Goal: Task Accomplishment & Management: Manage account settings

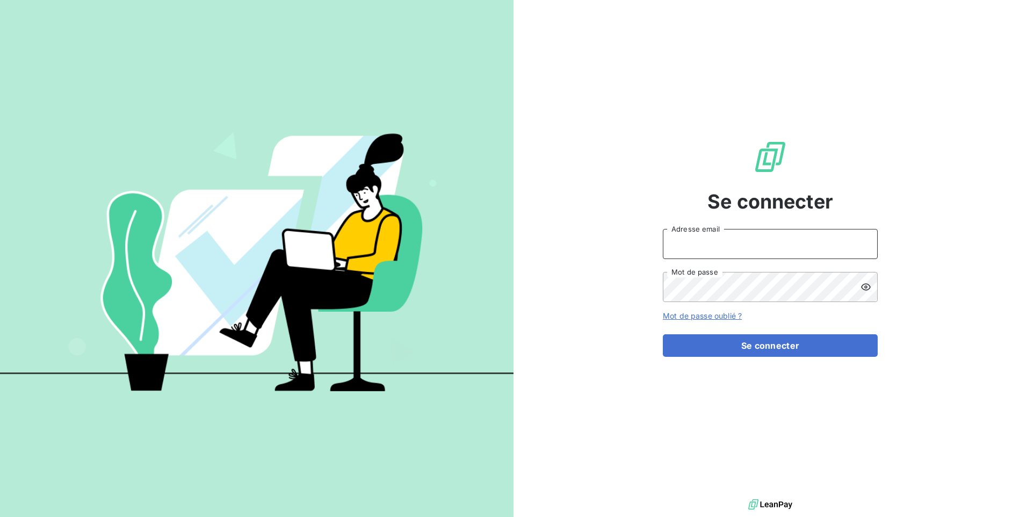
type input "[EMAIL_ADDRESS][DOMAIN_NAME]"
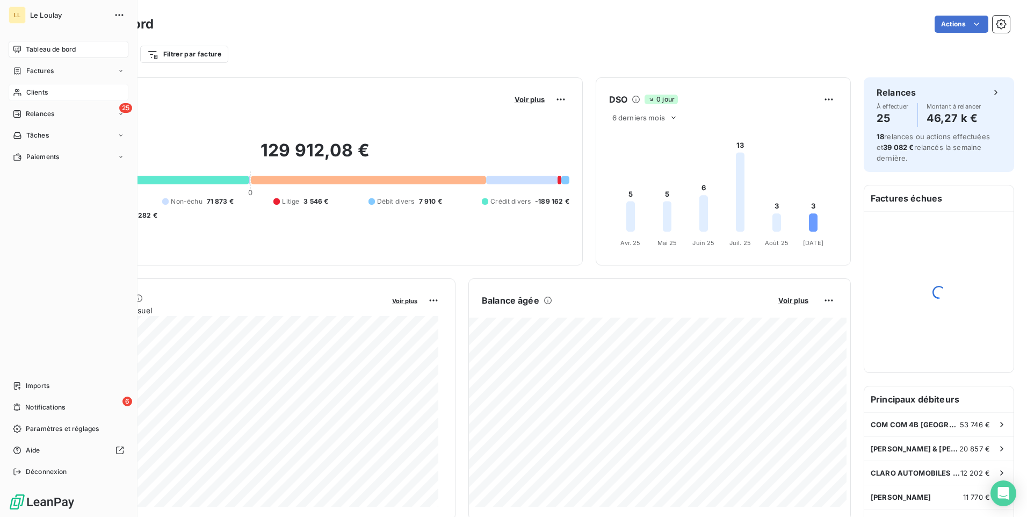
drag, startPoint x: 28, startPoint y: 91, endPoint x: 88, endPoint y: 93, distance: 60.2
click at [29, 91] on span "Clients" at bounding box center [36, 93] width 21 height 10
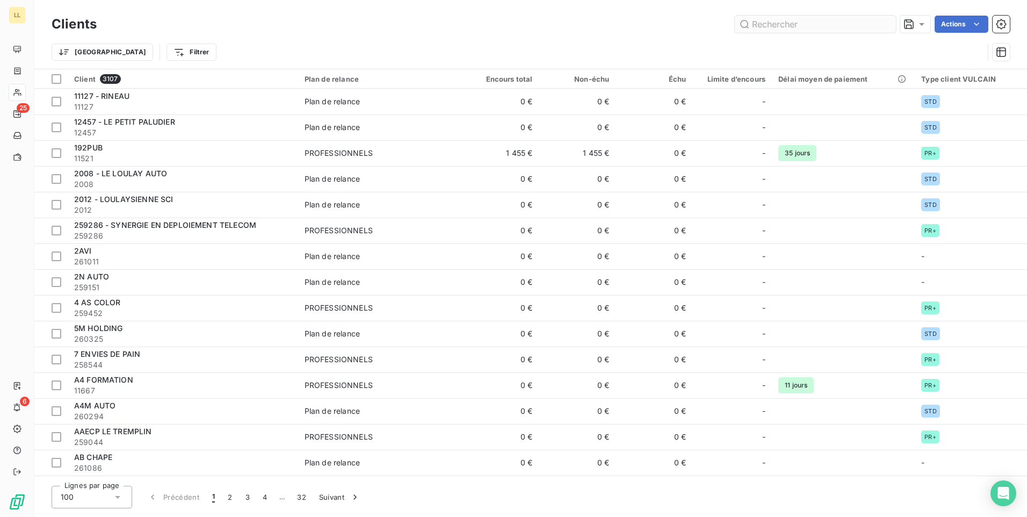
click at [827, 21] on input "text" at bounding box center [815, 24] width 161 height 17
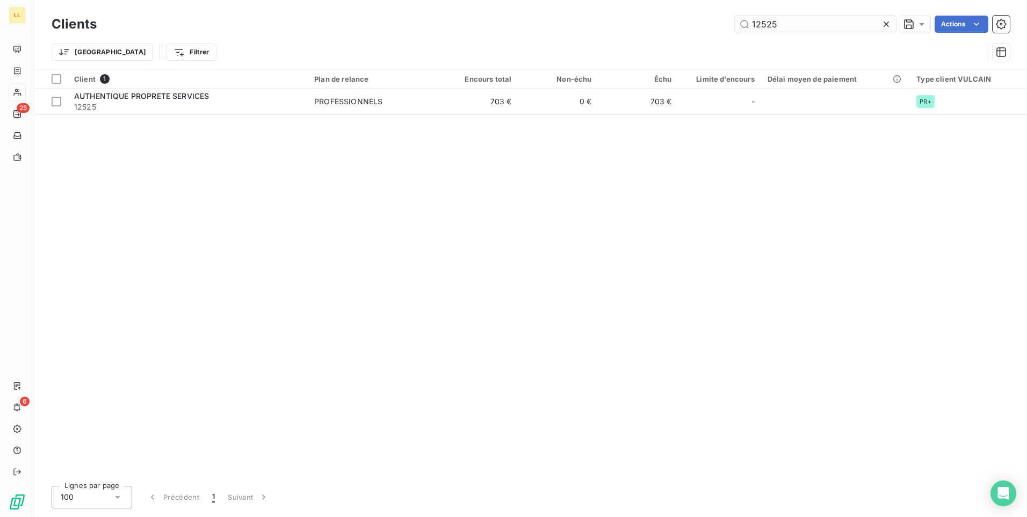
type input "12525"
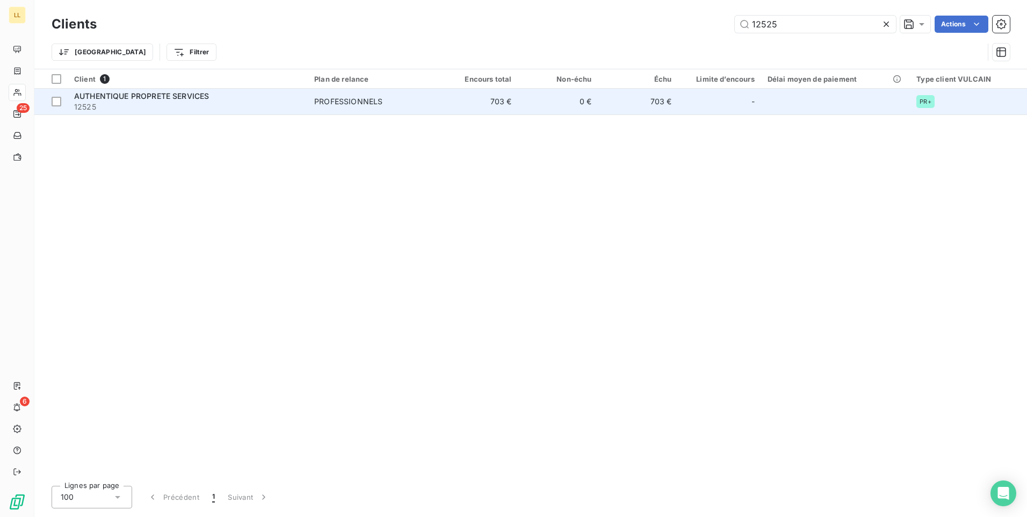
click at [110, 95] on span "AUTHENTIQUE PROPRETE SERVICES" at bounding box center [141, 95] width 135 height 9
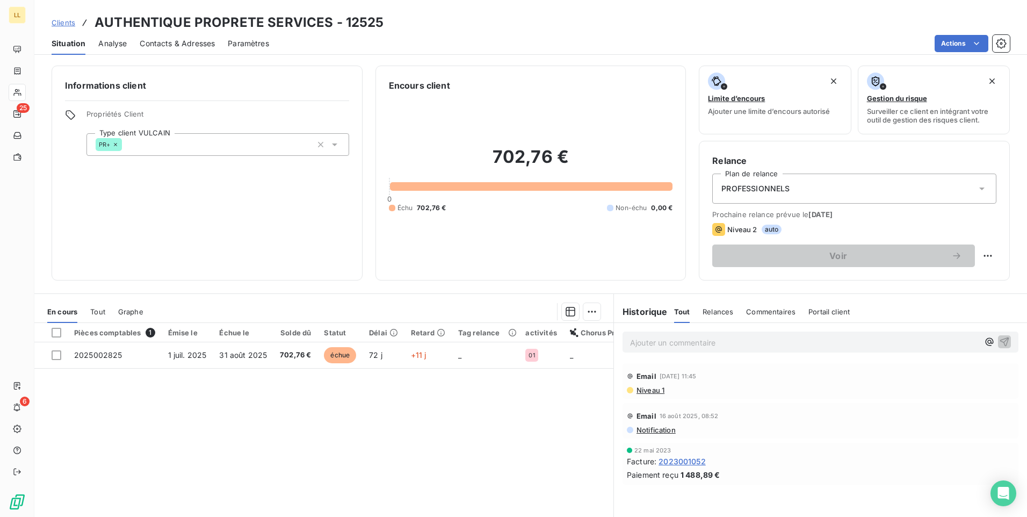
click at [648, 336] on p "Ajouter un commentaire ﻿" at bounding box center [804, 342] width 349 height 13
click at [734, 341] on p "[DATE] Réponse client "" at bounding box center [804, 342] width 349 height 12
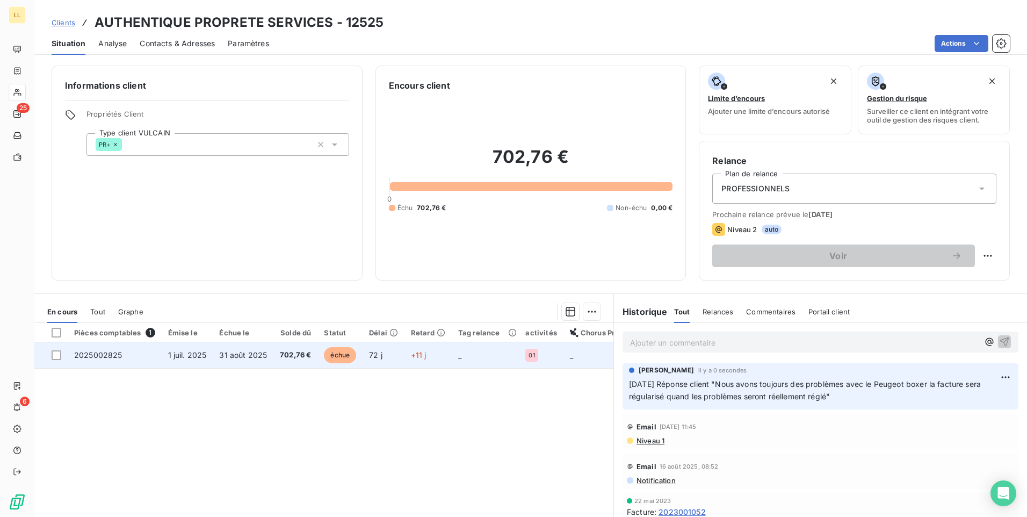
click at [95, 350] on span "2025002825" at bounding box center [98, 354] width 48 height 9
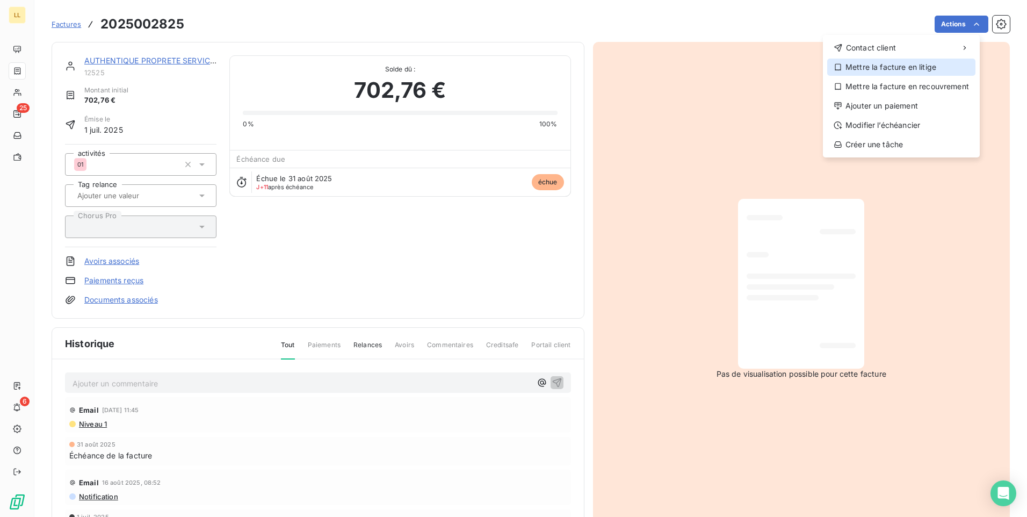
click at [886, 69] on div "Mettre la facture en litige" at bounding box center [901, 67] width 148 height 17
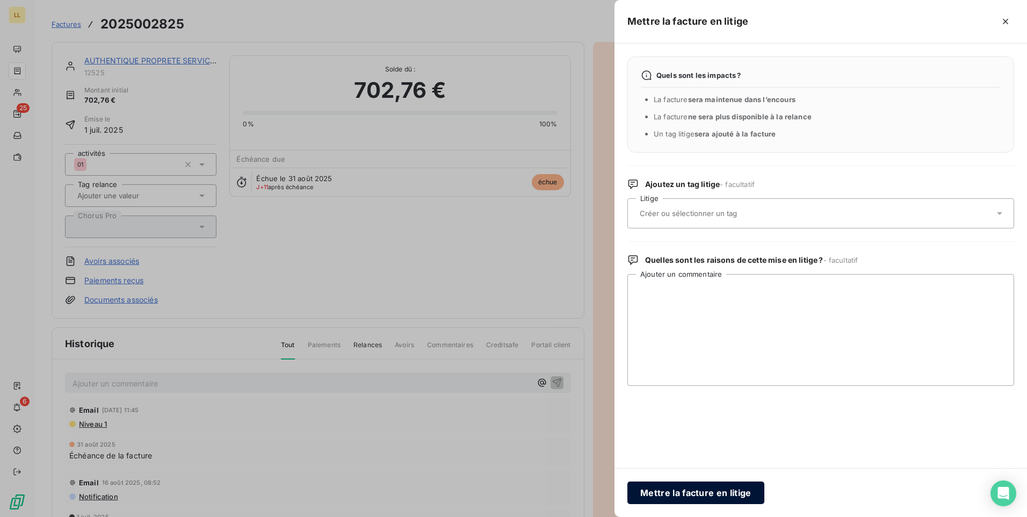
click at [670, 496] on button "Mettre la facture en litige" at bounding box center [695, 492] width 137 height 23
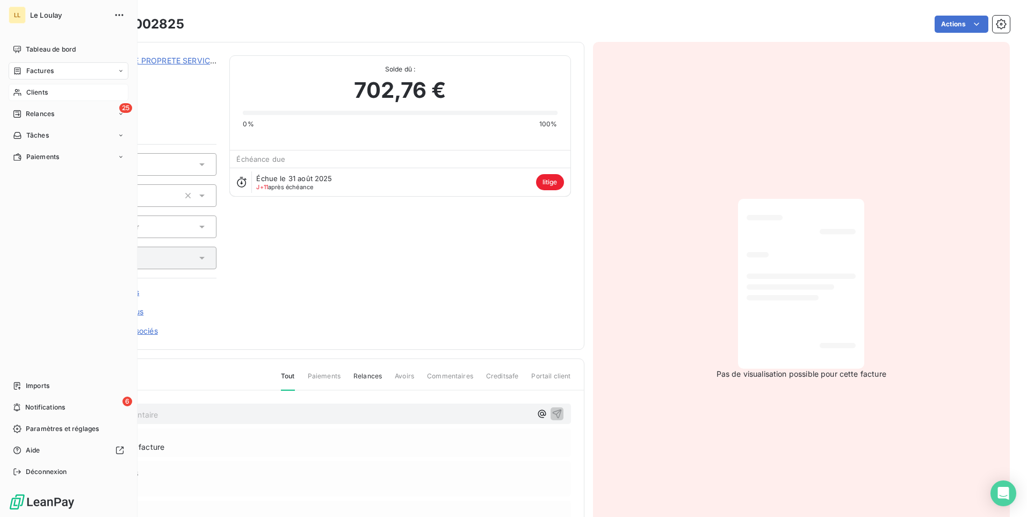
click at [33, 96] on span "Clients" at bounding box center [36, 93] width 21 height 10
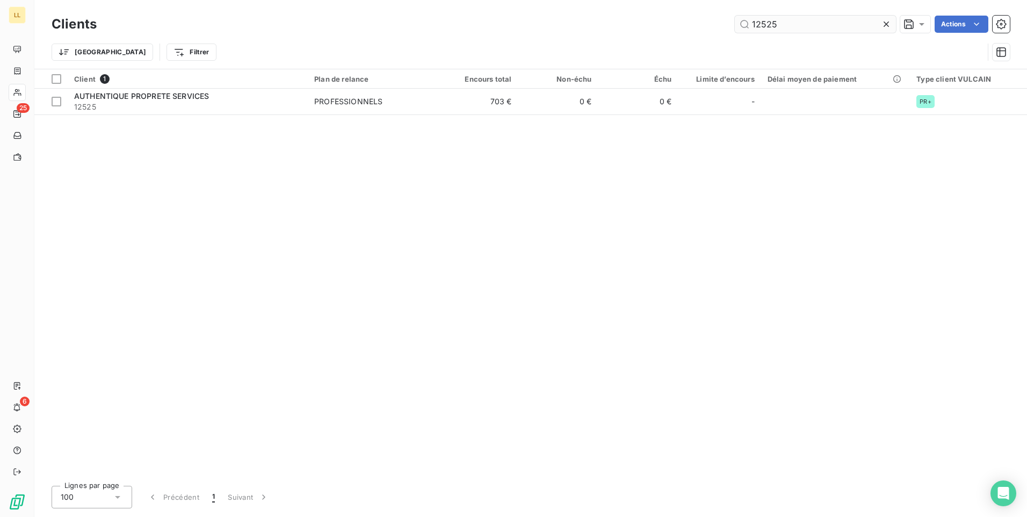
click at [806, 27] on input "12525" at bounding box center [815, 24] width 161 height 17
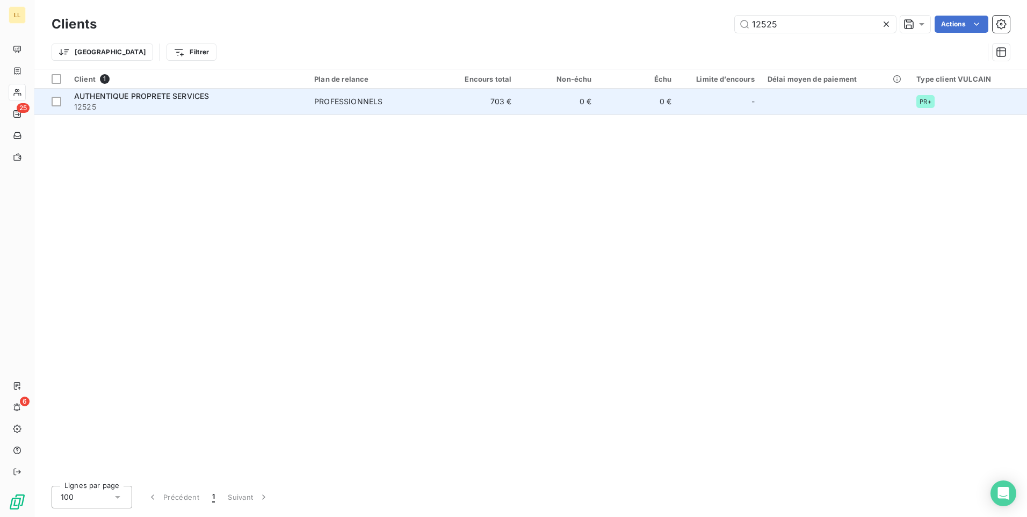
click at [194, 97] on span "AUTHENTIQUE PROPRETE SERVICES" at bounding box center [141, 95] width 135 height 9
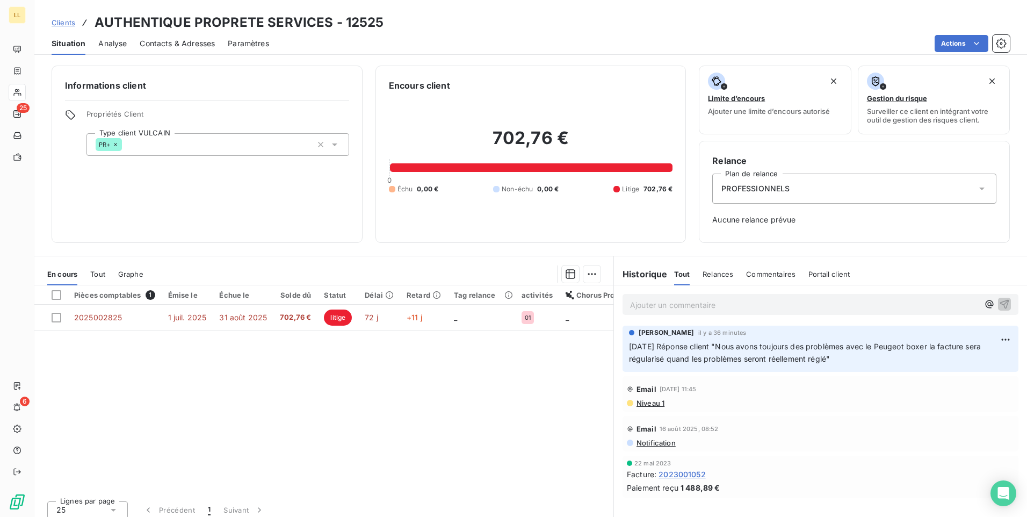
click at [680, 312] on div "Ajouter un commentaire ﻿" at bounding box center [820, 304] width 396 height 21
click at [676, 310] on p "Ajouter un commentaire ﻿" at bounding box center [804, 304] width 349 height 13
click at [999, 303] on icon "button" at bounding box center [1004, 303] width 11 height 11
